Goal: Task Accomplishment & Management: Manage account settings

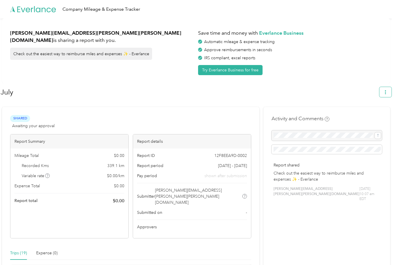
click at [387, 92] on icon "button" at bounding box center [386, 92] width 4 height 4
click at [346, 198] on div "Report shared Check out the easiest way to reimburse miles and expenses ✨ - Eve…" at bounding box center [327, 184] width 110 height 52
click at [289, 34] on strong "Everlance Business" at bounding box center [281, 33] width 45 height 6
click at [228, 69] on button "Try Everlance Business for free" at bounding box center [230, 70] width 65 height 10
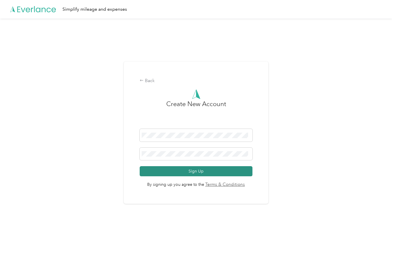
click at [194, 176] on button "Sign Up" at bounding box center [196, 171] width 113 height 10
click at [202, 176] on button "Sign Up" at bounding box center [196, 171] width 113 height 10
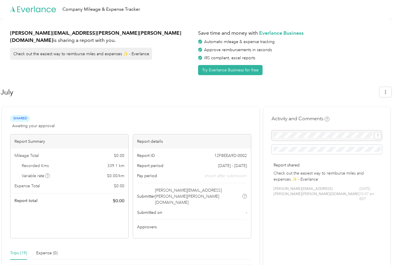
click at [29, 11] on icon at bounding box center [33, 9] width 46 height 33
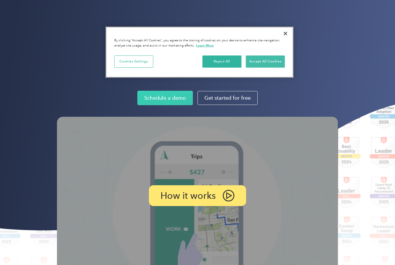
click at [270, 61] on button "Accept All Cookies" at bounding box center [265, 62] width 39 height 12
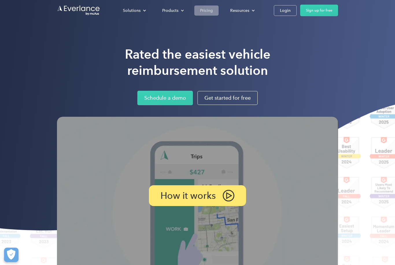
click at [209, 12] on div "Pricing" at bounding box center [206, 10] width 13 height 7
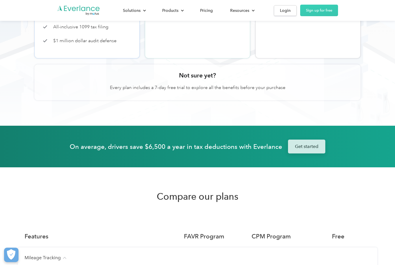
click at [316, 147] on link "Get started" at bounding box center [306, 147] width 37 height 14
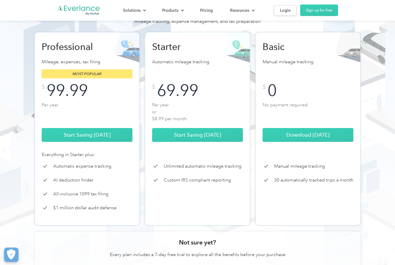
scroll to position [66, 0]
click at [86, 132] on link "Start Saving [DATE]" at bounding box center [87, 135] width 91 height 14
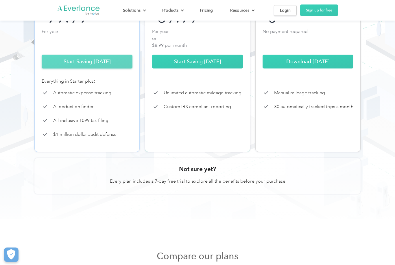
scroll to position [139, 0]
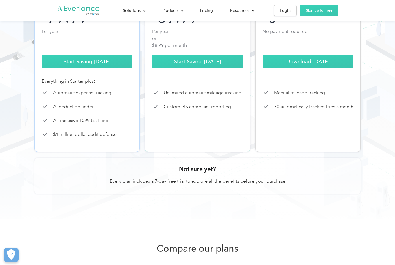
click at [107, 92] on p "Automatic expense tracking" at bounding box center [82, 92] width 58 height 7
click at [100, 61] on link "Start Saving Today" at bounding box center [87, 62] width 91 height 14
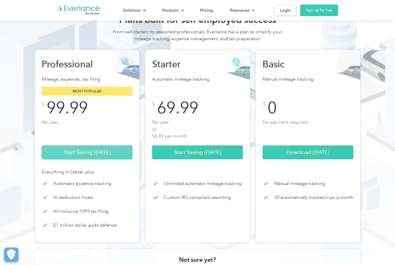
scroll to position [0, 0]
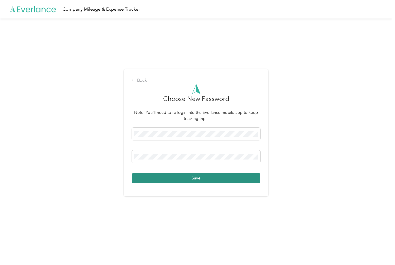
click at [199, 183] on button "Save" at bounding box center [196, 178] width 128 height 10
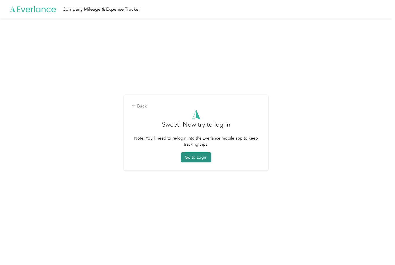
click at [196, 163] on button "Go to Login" at bounding box center [196, 157] width 31 height 10
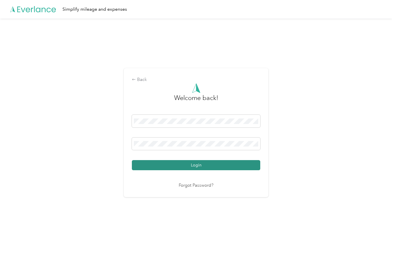
click at [202, 170] on button "Login" at bounding box center [196, 165] width 128 height 10
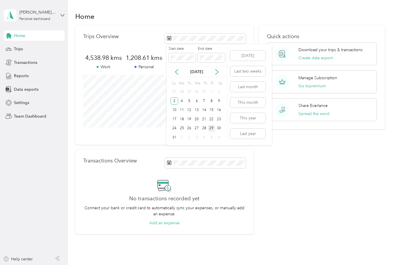
click at [273, 158] on div "Quick actions Download your trips & transactions Create data export Manage Subs…" at bounding box center [322, 129] width 126 height 209
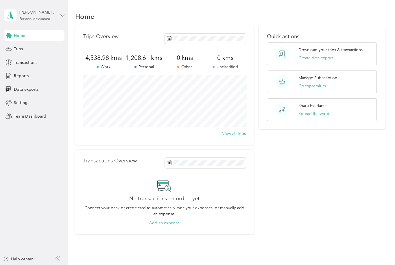
click at [27, 14] on div "[PERSON_NAME][EMAIL_ADDRESS][PERSON_NAME][PERSON_NAME][DOMAIN_NAME]" at bounding box center [37, 12] width 36 height 6
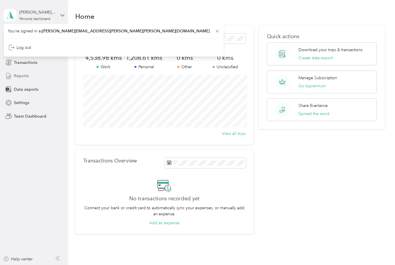
click at [53, 80] on div "Reports" at bounding box center [34, 76] width 61 height 10
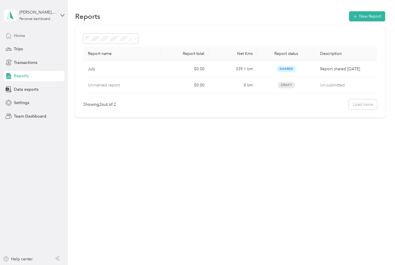
click at [21, 38] on span "Home" at bounding box center [19, 36] width 11 height 6
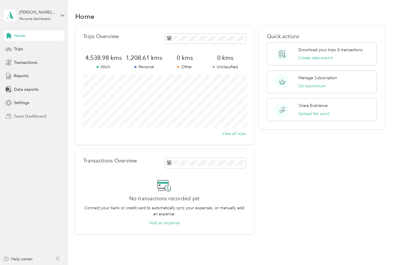
click at [18, 115] on span "Team Dashboard" at bounding box center [30, 116] width 32 height 6
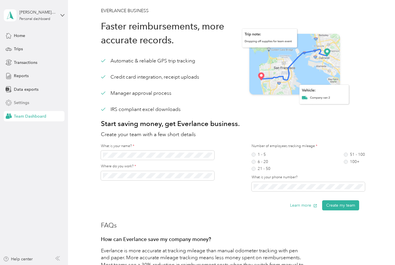
click at [30, 102] on div "Settings" at bounding box center [34, 103] width 61 height 10
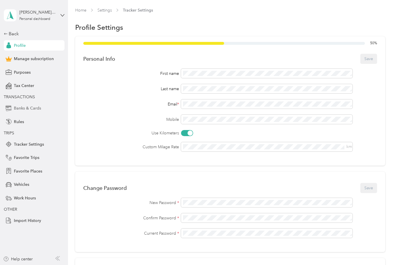
click at [23, 110] on span "Banks & Cards" at bounding box center [27, 108] width 27 height 6
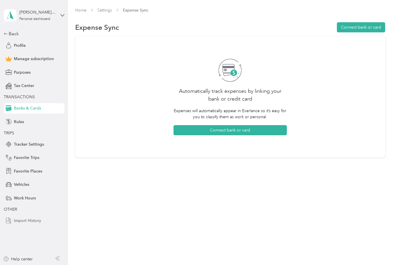
click at [20, 222] on span "Import History" at bounding box center [27, 221] width 27 height 6
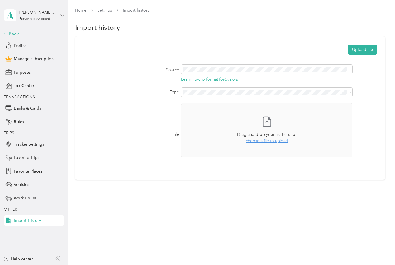
click at [12, 36] on div "Back" at bounding box center [33, 33] width 58 height 7
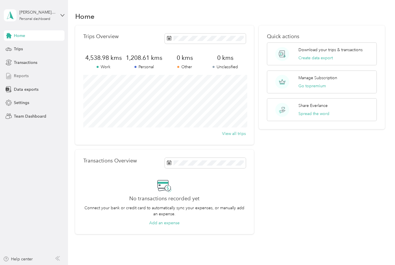
click at [16, 75] on span "Reports" at bounding box center [21, 76] width 15 height 6
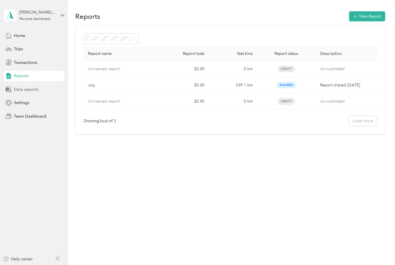
click at [23, 92] on span "Data exports" at bounding box center [26, 89] width 25 height 6
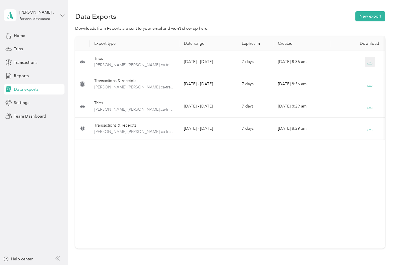
click at [373, 64] on button "button" at bounding box center [370, 62] width 10 height 10
click at [18, 74] on span "Reports" at bounding box center [21, 76] width 15 height 6
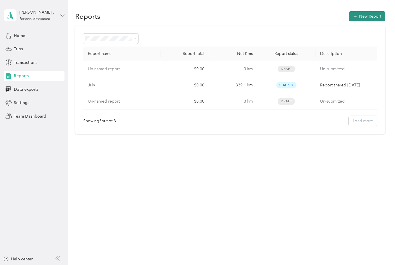
click at [371, 15] on button "New Report" at bounding box center [367, 16] width 36 height 10
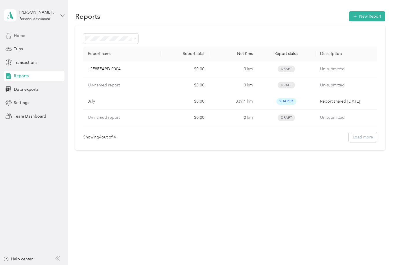
click at [20, 33] on span "Home" at bounding box center [19, 36] width 11 height 6
